Goal: Task Accomplishment & Management: Manage account settings

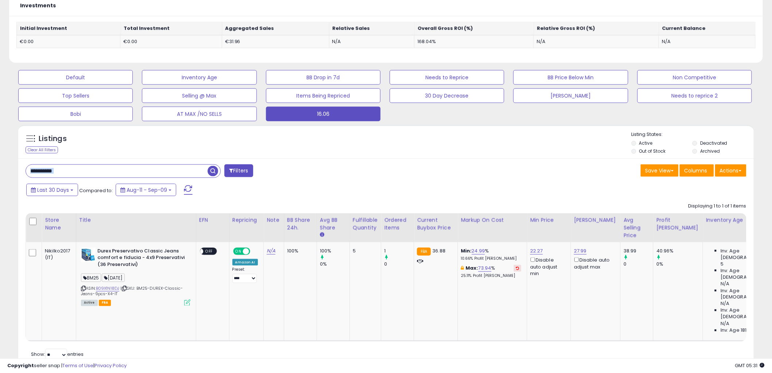
scroll to position [150, 427]
drag, startPoint x: 69, startPoint y: 170, endPoint x: 88, endPoint y: 170, distance: 19.3
click at [29, 172] on input "**********" at bounding box center [117, 171] width 182 height 13
paste input "text"
click at [210, 168] on span "button" at bounding box center [213, 171] width 11 height 11
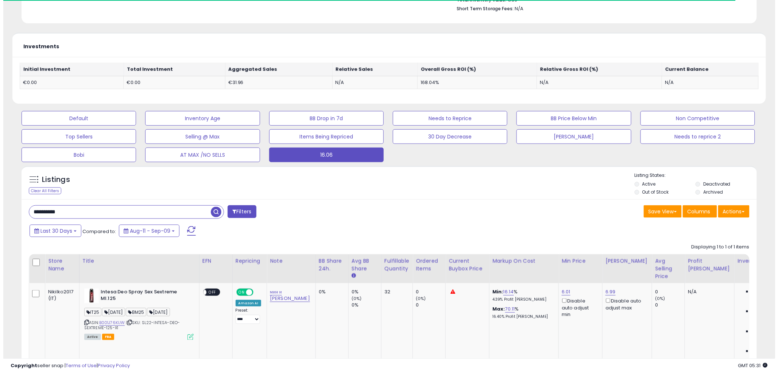
scroll to position [274, 0]
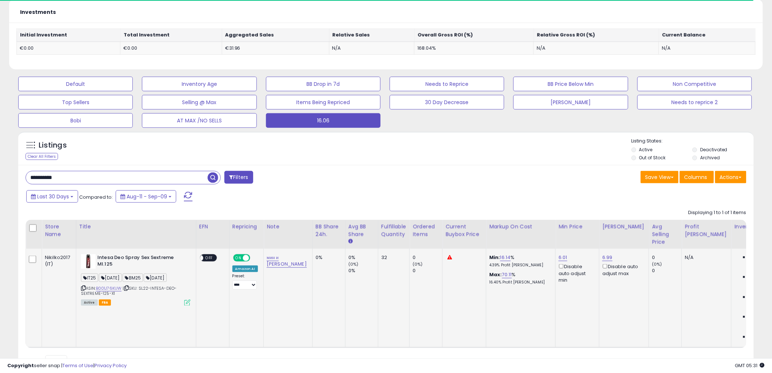
click at [187, 302] on icon at bounding box center [187, 302] width 6 height 6
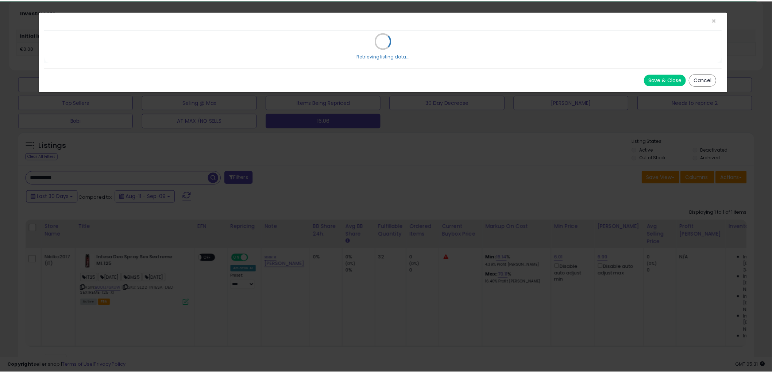
scroll to position [150, 431]
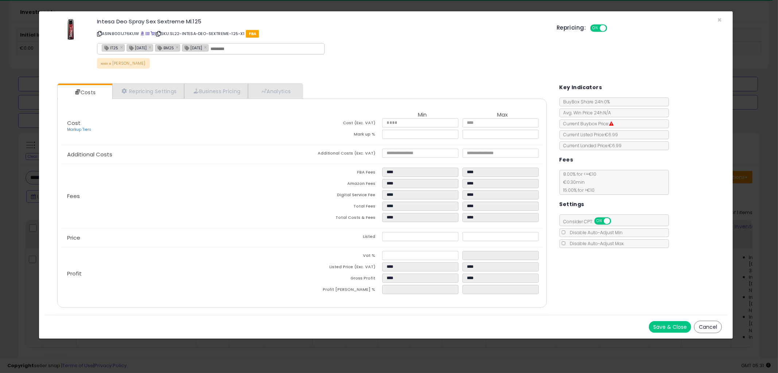
click at [718, 22] on div "Repricing: ON OFF" at bounding box center [639, 27] width 165 height 11
click at [721, 19] on span "×" at bounding box center [720, 20] width 5 height 11
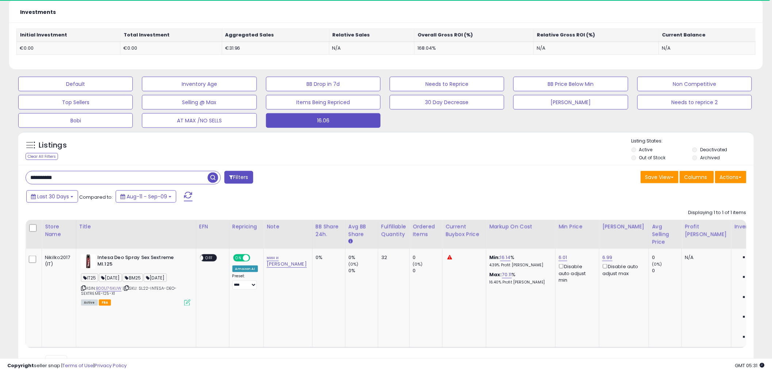
scroll to position [0, 163]
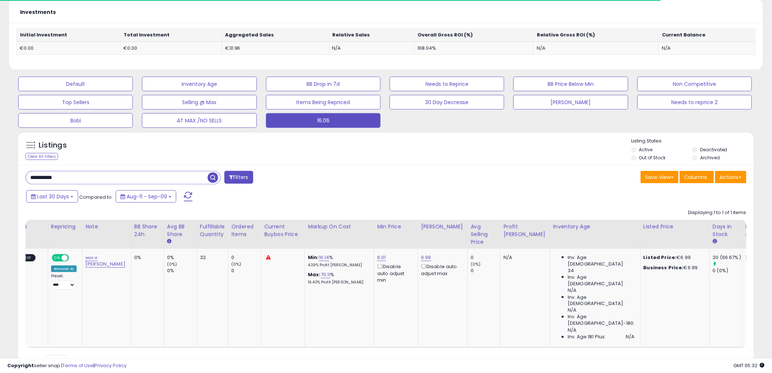
drag, startPoint x: 118, startPoint y: 177, endPoint x: 1, endPoint y: 181, distance: 117.2
click at [1, 181] on div "**********" at bounding box center [386, 76] width 772 height 655
paste input "text"
click at [178, 171] on div "**********" at bounding box center [123, 178] width 195 height 14
click at [215, 181] on span "button" at bounding box center [213, 177] width 11 height 11
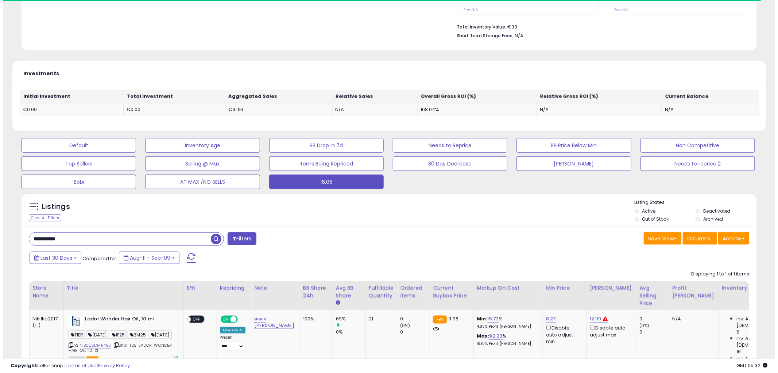
scroll to position [280, 0]
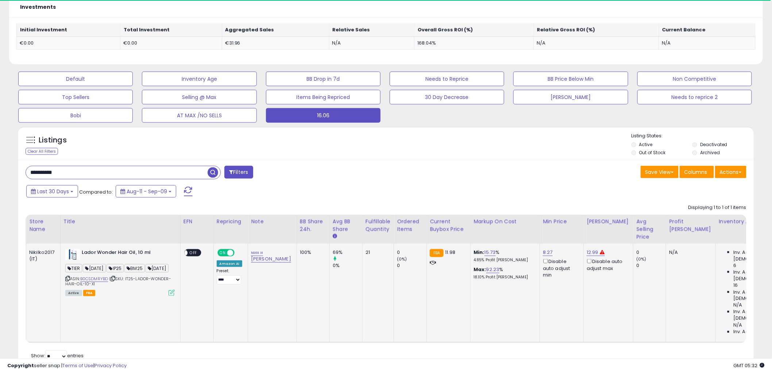
click at [169, 296] on icon at bounding box center [172, 292] width 6 height 6
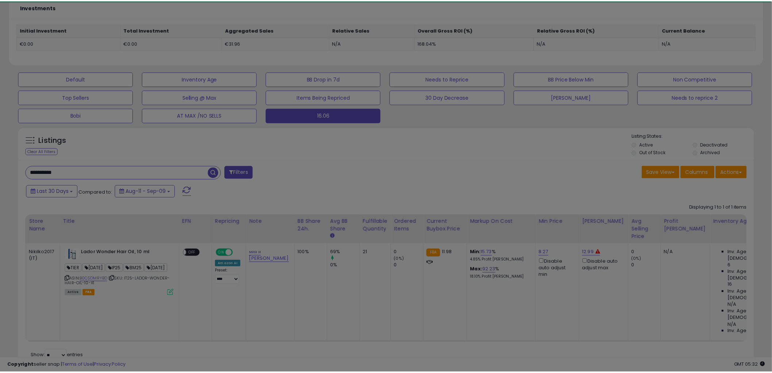
scroll to position [150, 431]
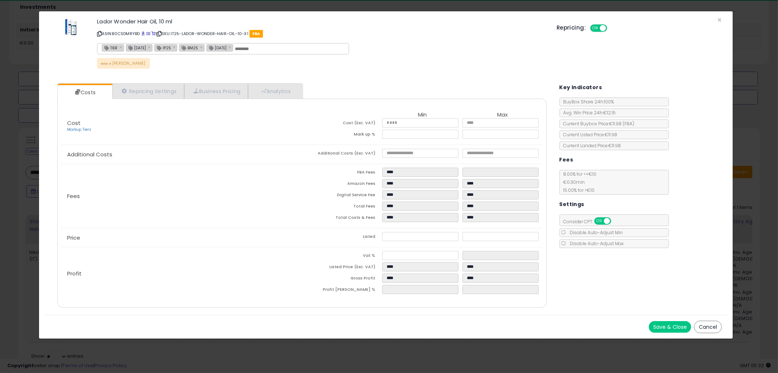
click at [711, 326] on button "Cancel" at bounding box center [709, 326] width 28 height 12
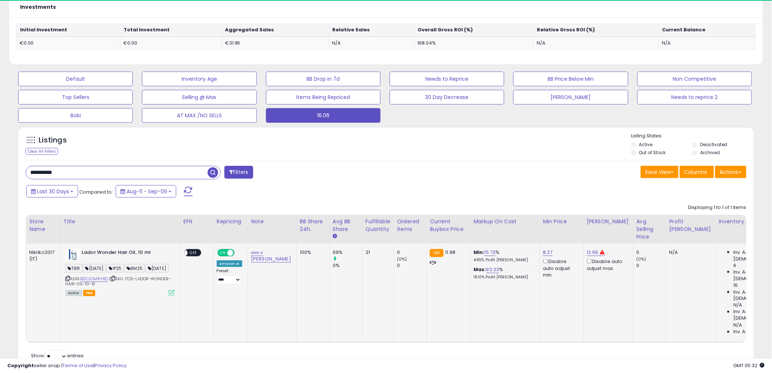
scroll to position [364811, 364533]
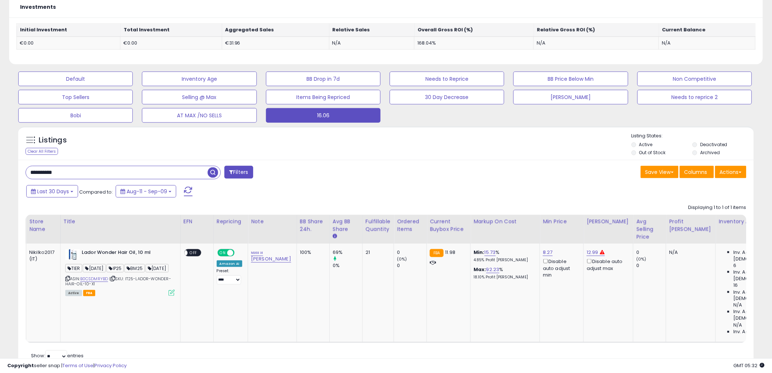
drag, startPoint x: 82, startPoint y: 176, endPoint x: 3, endPoint y: 177, distance: 79.6
click at [3, 177] on div "**********" at bounding box center [386, 71] width 772 height 655
paste input "text"
drag, startPoint x: 211, startPoint y: 173, endPoint x: 209, endPoint y: 154, distance: 18.7
click at [211, 173] on span "button" at bounding box center [213, 172] width 11 height 11
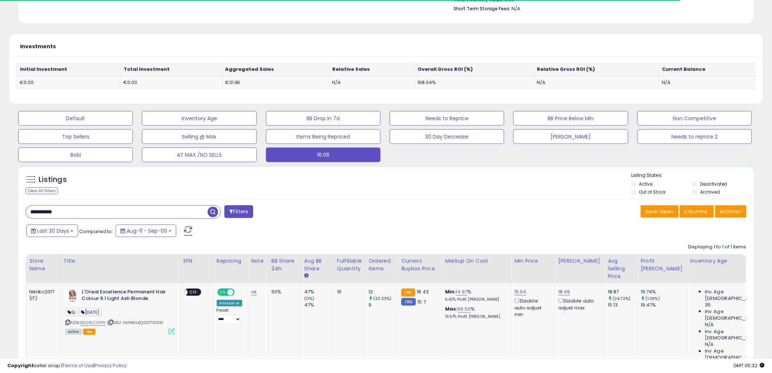
scroll to position [269, 0]
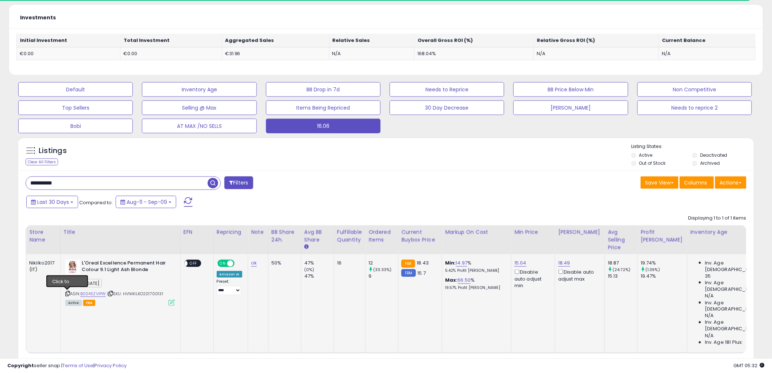
click at [65, 293] on icon at bounding box center [67, 293] width 5 height 4
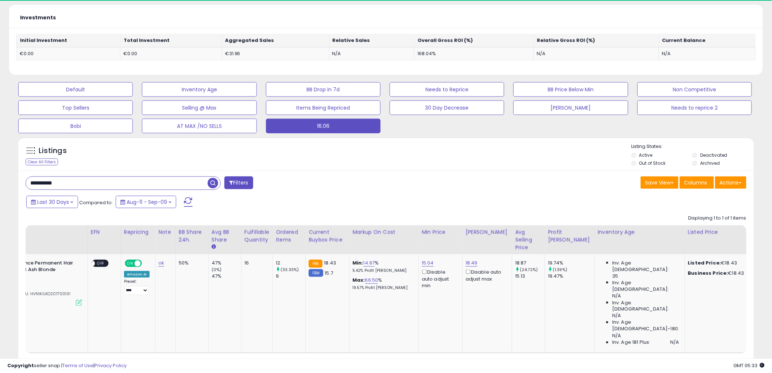
scroll to position [0, 0]
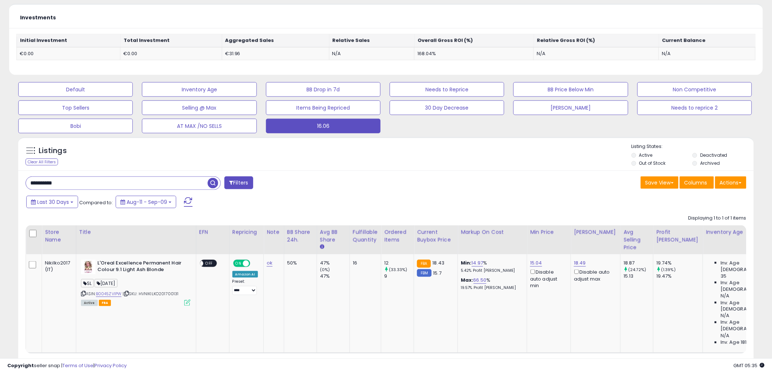
drag, startPoint x: 74, startPoint y: 180, endPoint x: 7, endPoint y: 187, distance: 67.1
click at [5, 187] on div "**********" at bounding box center [386, 76] width 765 height 629
paste input "text"
click at [216, 169] on div "Listings Clear All Filters" at bounding box center [386, 154] width 736 height 34
click at [216, 183] on span "button" at bounding box center [213, 183] width 11 height 11
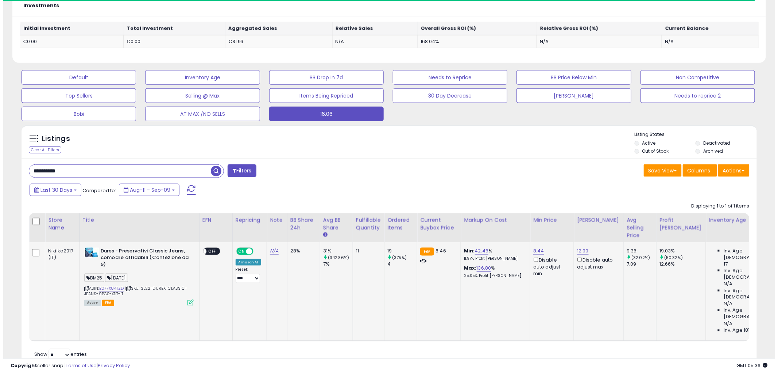
scroll to position [150, 427]
click at [187, 303] on icon at bounding box center [187, 302] width 6 height 6
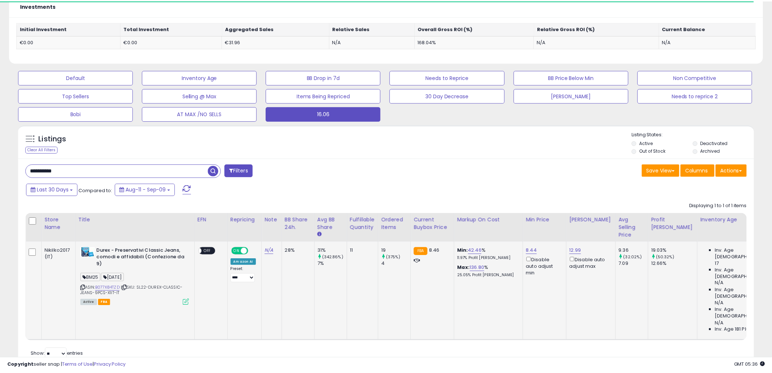
scroll to position [150, 431]
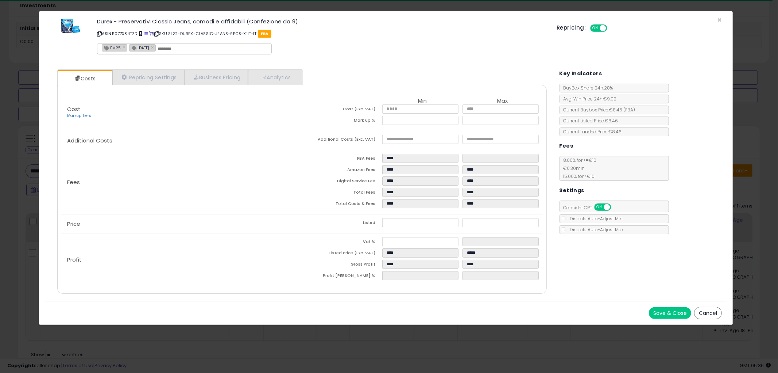
click at [143, 34] on span at bounding box center [141, 34] width 4 height 4
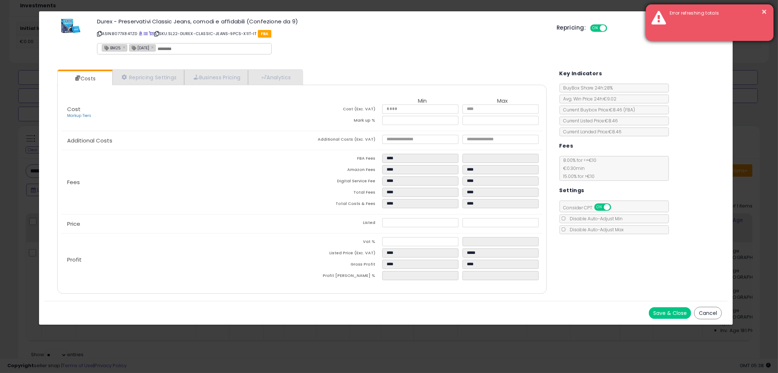
click at [768, 11] on div "Error refreshing totals" at bounding box center [717, 13] width 104 height 7
click at [762, 9] on button "×" at bounding box center [765, 11] width 6 height 9
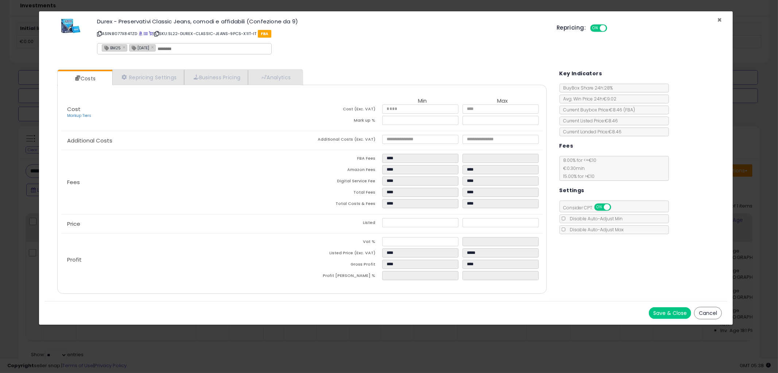
click at [721, 18] on span "×" at bounding box center [720, 20] width 5 height 11
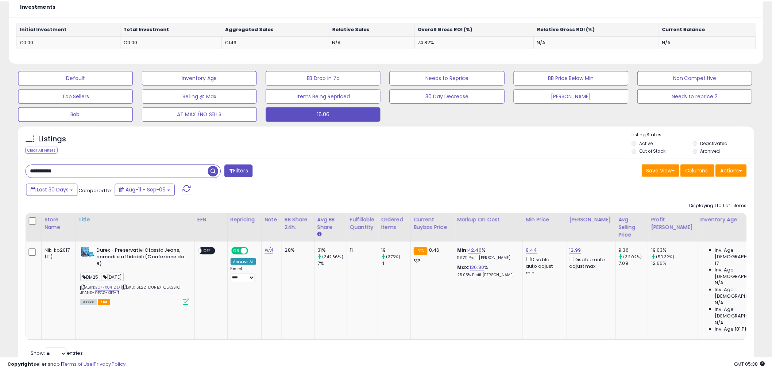
scroll to position [364811, 364533]
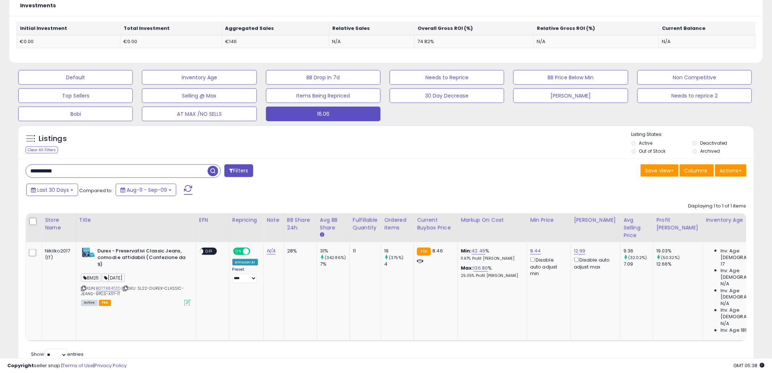
drag, startPoint x: 21, startPoint y: 176, endPoint x: 17, endPoint y: 176, distance: 4.0
click at [17, 176] on div "Listings Clear All Filters" at bounding box center [386, 250] width 747 height 258
paste input "text"
type input "**********"
click at [214, 173] on span "button" at bounding box center [213, 171] width 11 height 11
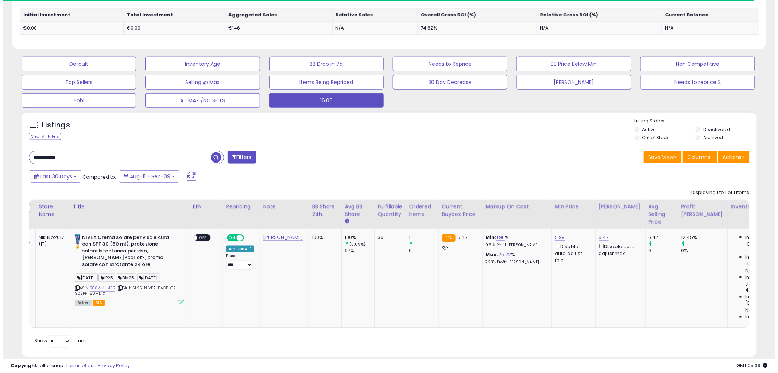
scroll to position [0, 0]
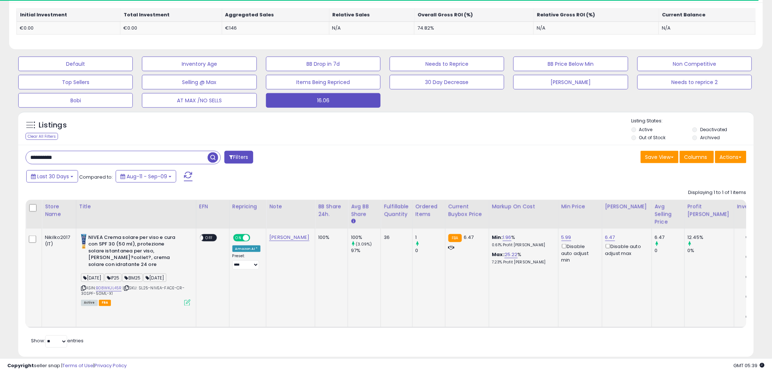
click at [190, 303] on icon at bounding box center [187, 302] width 6 height 6
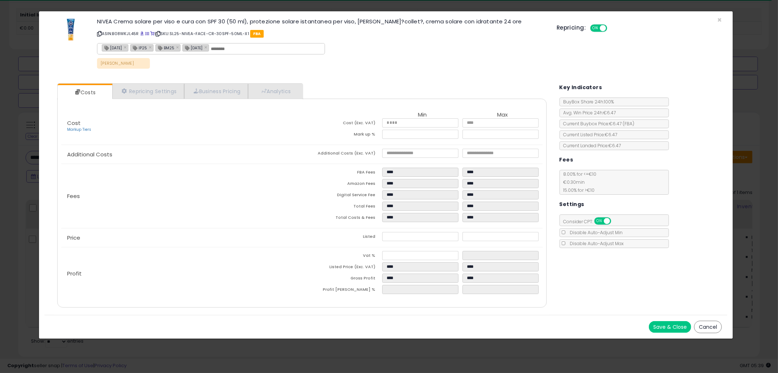
drag, startPoint x: 712, startPoint y: 327, endPoint x: 718, endPoint y: 320, distance: 9.6
click at [712, 326] on button "Cancel" at bounding box center [709, 326] width 28 height 12
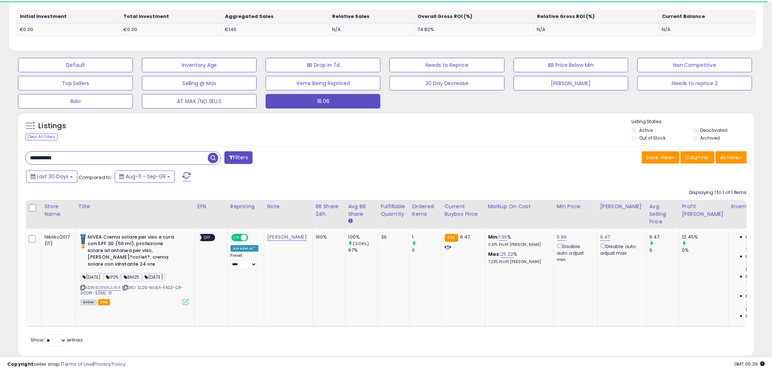
scroll to position [364811, 364533]
